Goal: Transaction & Acquisition: Purchase product/service

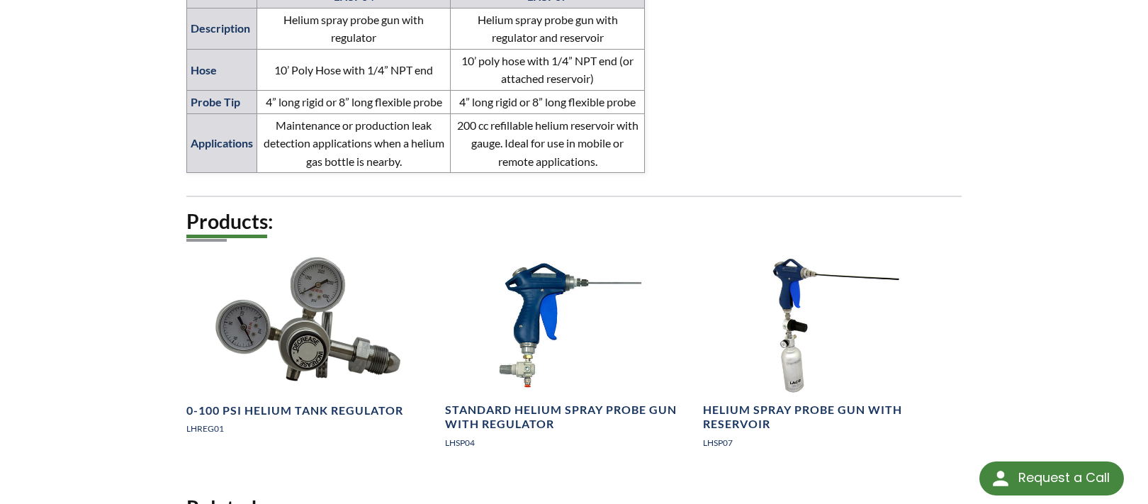
scroll to position [1063, 0]
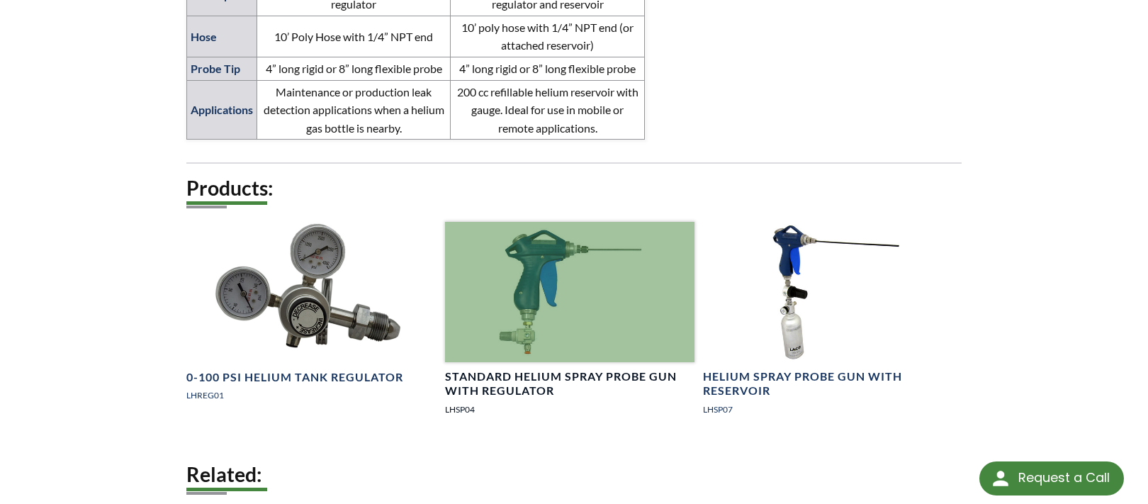
click at [550, 330] on div at bounding box center [570, 292] width 250 height 140
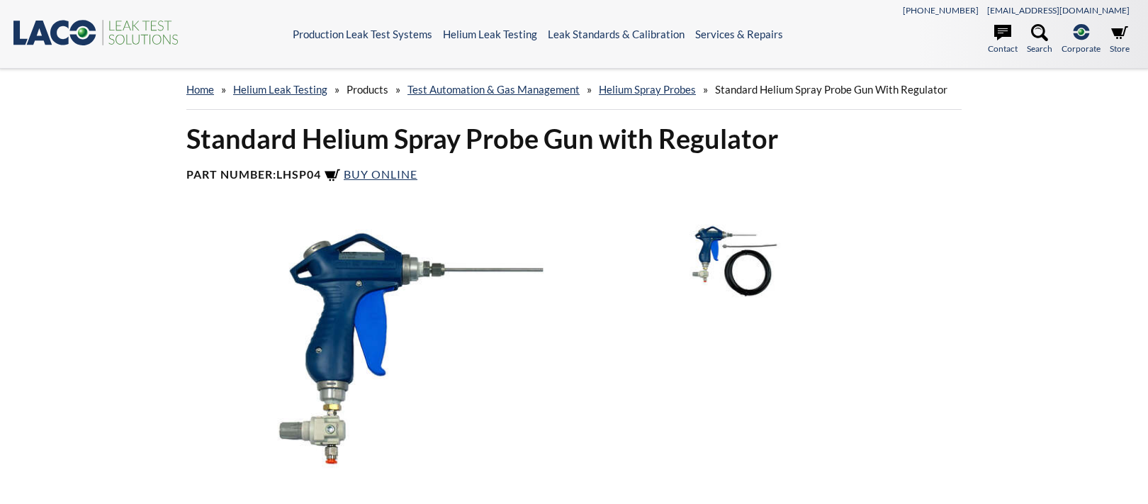
select select "Widget di traduzione della lingua"
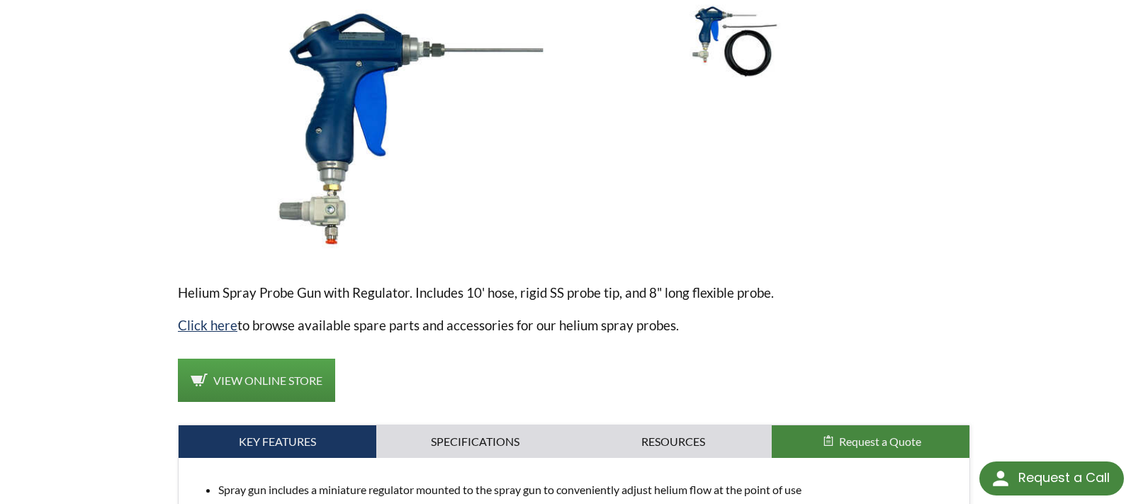
scroll to position [142, 0]
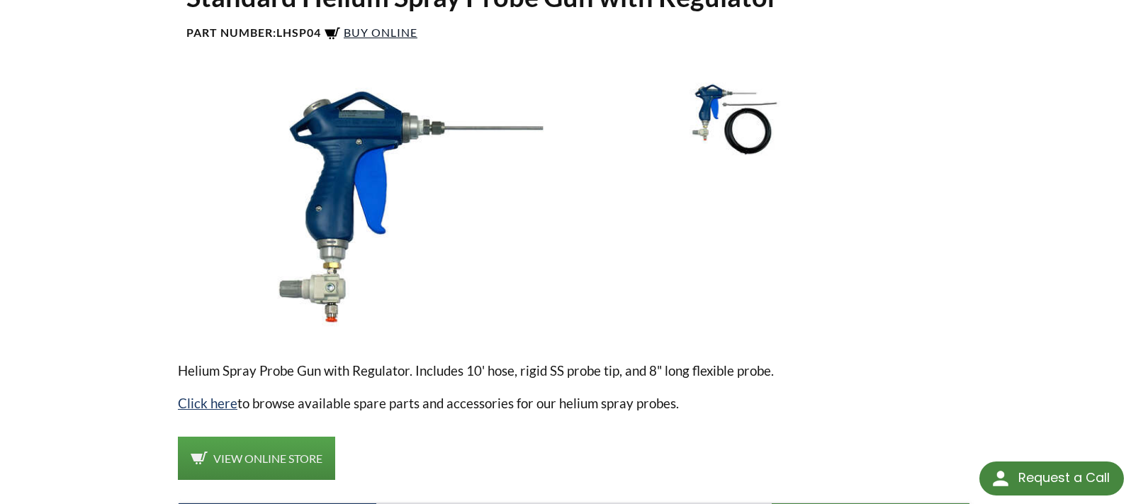
click at [378, 32] on span "Buy Online" at bounding box center [381, 32] width 74 height 13
